Goal: Task Accomplishment & Management: Manage account settings

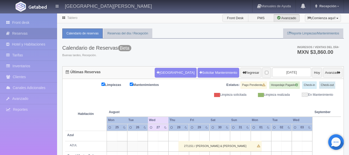
click at [308, 47] on span "Ingresos / Ventas del día *" at bounding box center [318, 47] width 42 height 3
click at [286, 73] on input "[DATE]" at bounding box center [291, 73] width 39 height 10
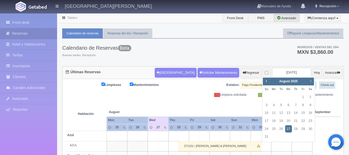
click at [311, 79] on span "Next" at bounding box center [310, 81] width 4 height 4
click at [294, 112] on link "18" at bounding box center [295, 113] width 7 height 8
type input "[DATE]"
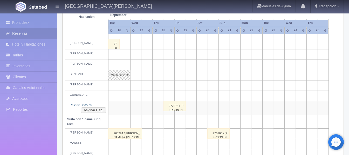
scroll to position [194, 0]
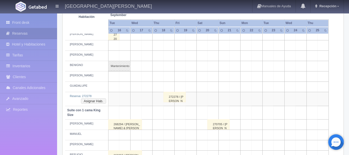
click at [172, 101] on div "272278 / Barbara Ruesga" at bounding box center [174, 97] width 22 height 10
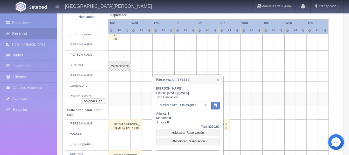
click at [101, 101] on button "Asignar Hab." at bounding box center [93, 102] width 25 height 6
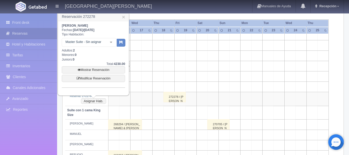
click at [113, 42] on div at bounding box center [111, 42] width 10 height 8
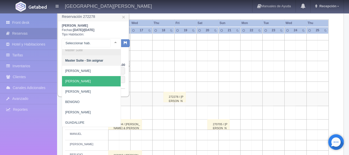
scroll to position [5, 0]
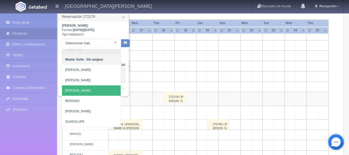
click at [81, 89] on span "[PERSON_NAME]" at bounding box center [91, 91] width 59 height 10
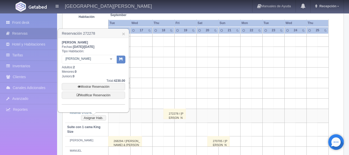
scroll to position [143, 0]
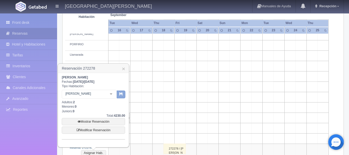
click at [120, 92] on button "button" at bounding box center [121, 95] width 9 height 8
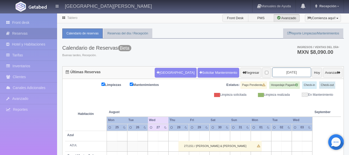
click at [288, 71] on input "[DATE]" at bounding box center [291, 73] width 39 height 10
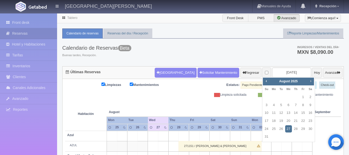
click at [311, 80] on span "Next" at bounding box center [310, 81] width 4 height 4
click at [299, 114] on link "18" at bounding box center [295, 113] width 7 height 8
type input "[DATE]"
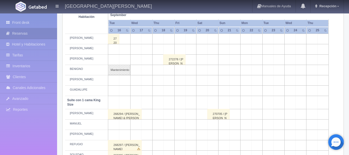
scroll to position [181, 0]
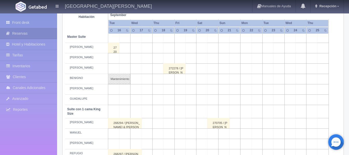
click at [168, 71] on div "272278 / Barbara Ruesga" at bounding box center [174, 69] width 22 height 10
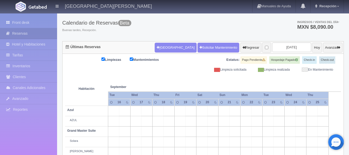
scroll to position [0, 0]
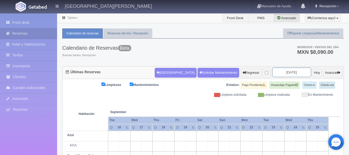
click at [287, 71] on input "[DATE]" at bounding box center [291, 73] width 39 height 10
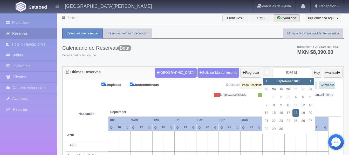
click at [268, 82] on span "Prev" at bounding box center [266, 81] width 4 height 4
click at [311, 130] on link "30" at bounding box center [310, 129] width 7 height 8
type input "[DATE]"
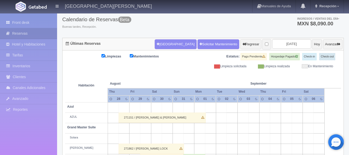
scroll to position [26, 0]
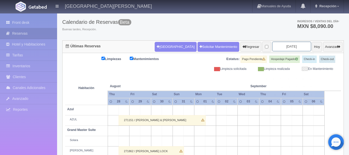
click at [284, 48] on input "[DATE]" at bounding box center [291, 47] width 39 height 10
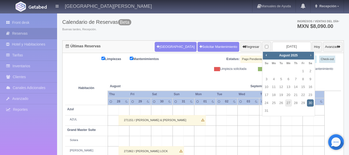
click at [309, 56] on span "Next" at bounding box center [310, 55] width 4 height 4
click at [296, 87] on link "18" at bounding box center [295, 87] width 7 height 8
type input "[DATE]"
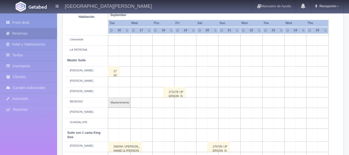
scroll to position [181, 0]
